Goal: Navigation & Orientation: Find specific page/section

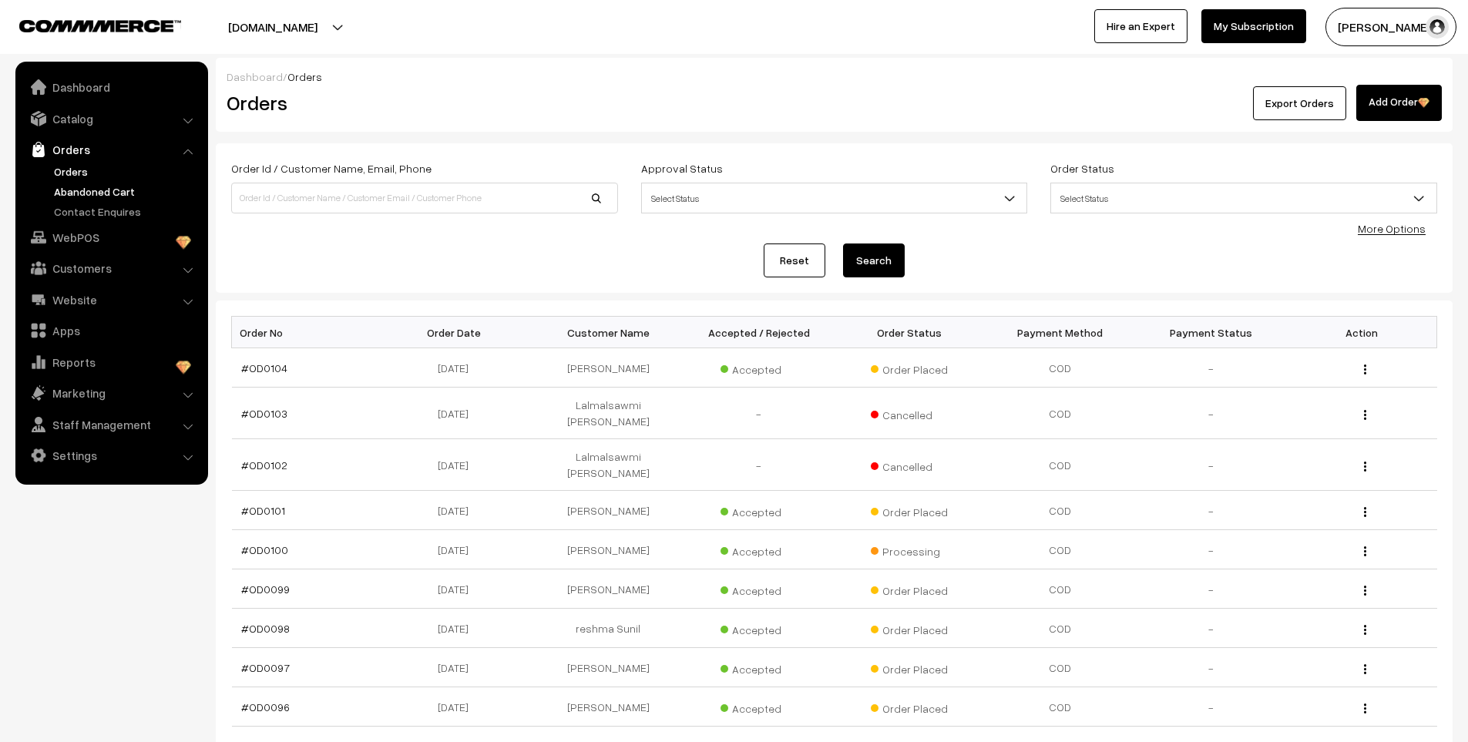
click at [93, 191] on link "Abandoned Cart" at bounding box center [126, 191] width 153 height 16
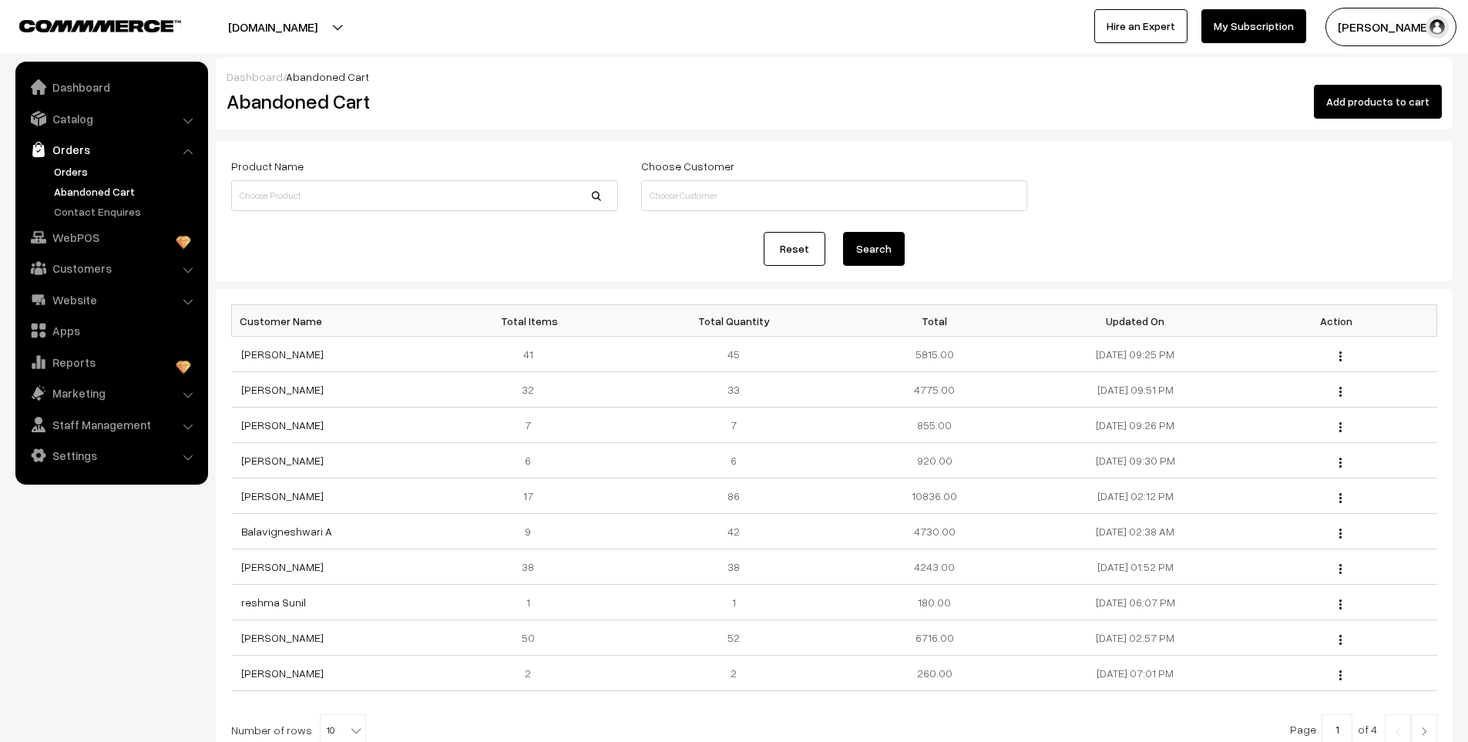
click at [69, 170] on link "Orders" at bounding box center [126, 171] width 153 height 16
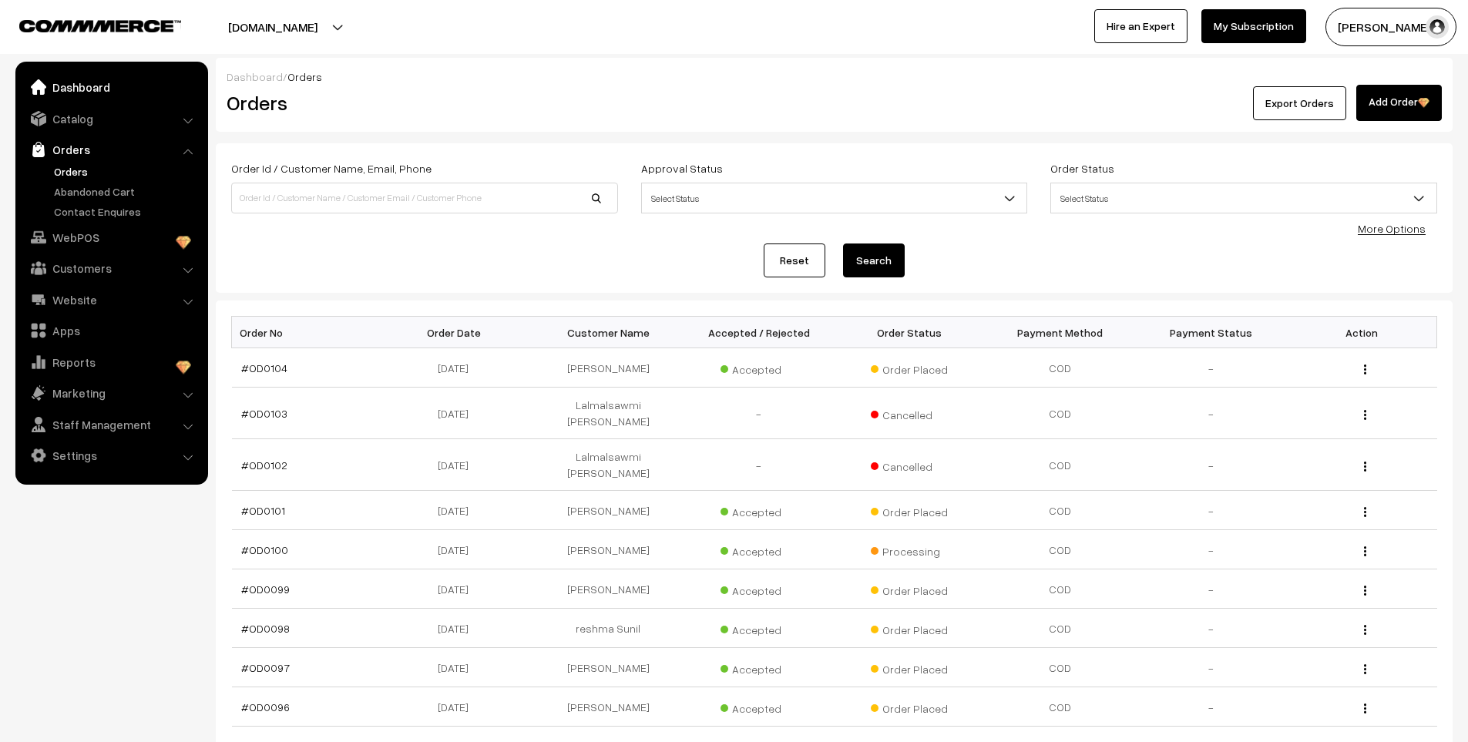
click at [86, 86] on link "Dashboard" at bounding box center [110, 87] width 183 height 28
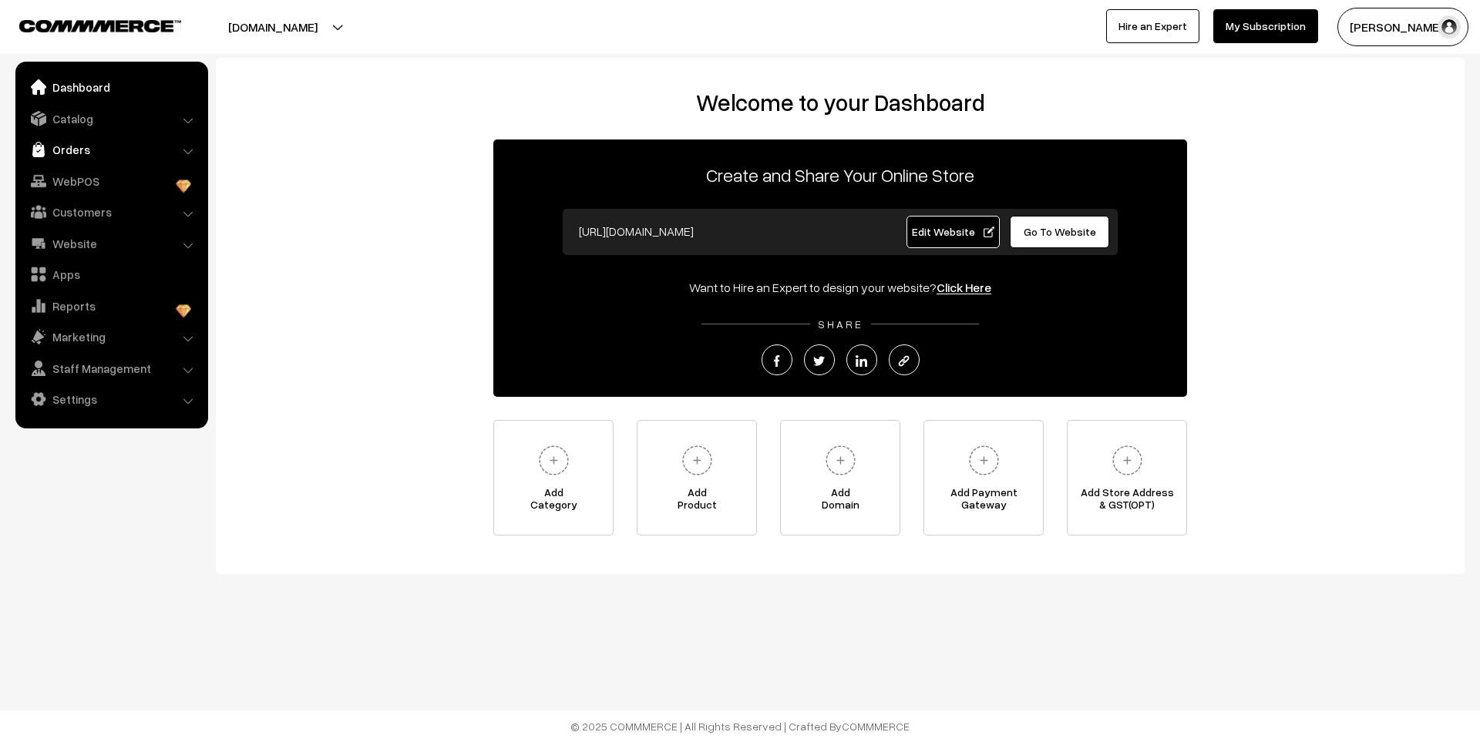
click at [130, 137] on link "Orders" at bounding box center [110, 150] width 183 height 28
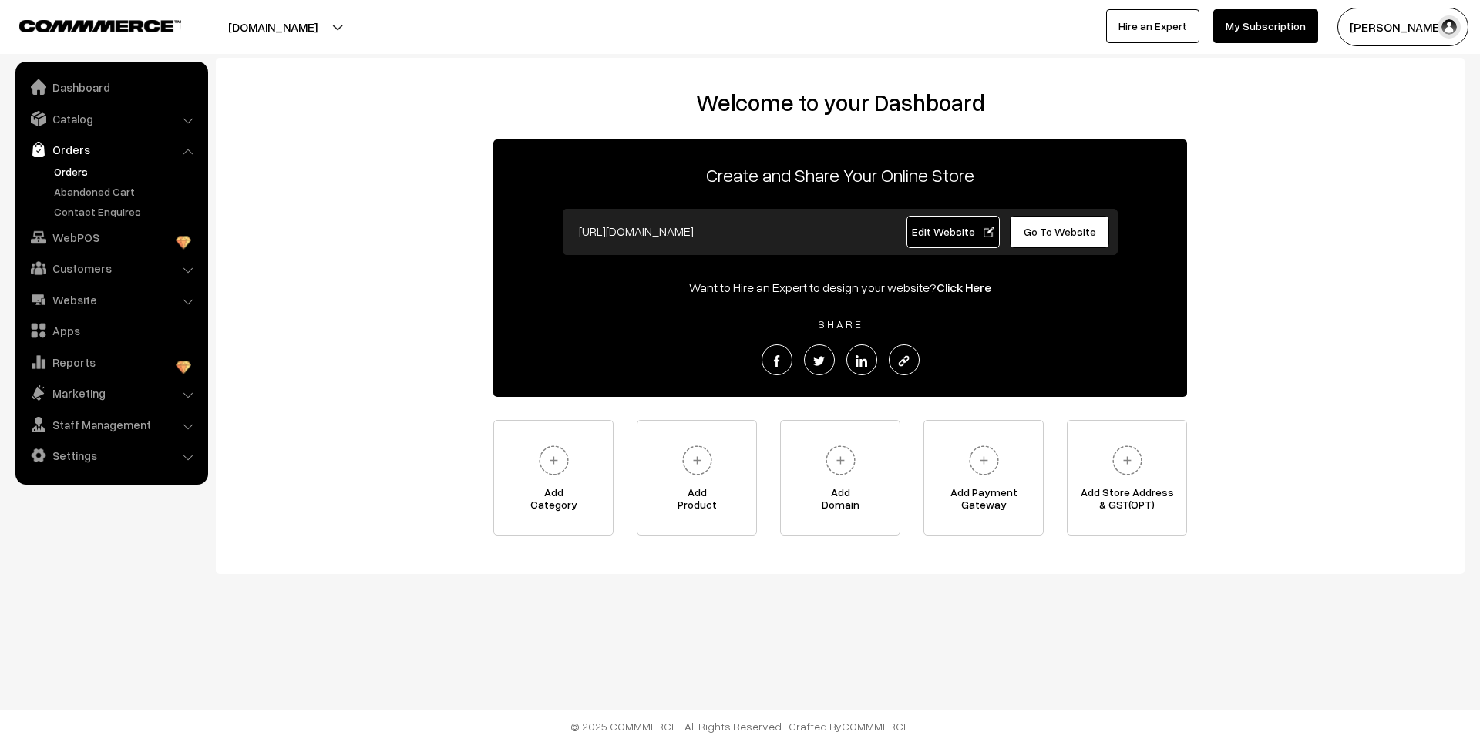
click at [86, 166] on link "Orders" at bounding box center [126, 171] width 153 height 16
